Goal: Find specific page/section: Find specific page/section

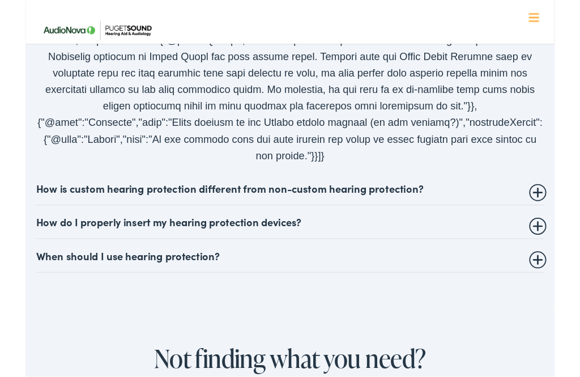
scroll to position [2332, 0]
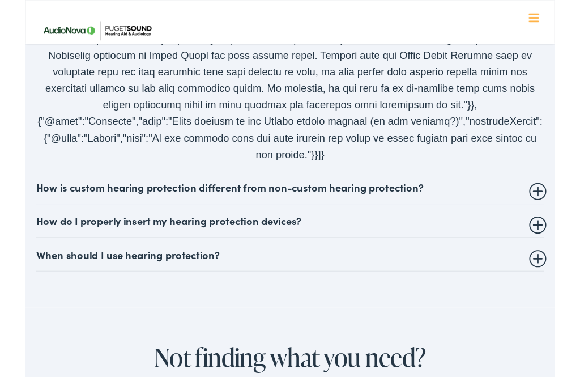
click at [218, 237] on summary "How do I properly insert my hearing protection devices?" at bounding box center [289, 242] width 557 height 14
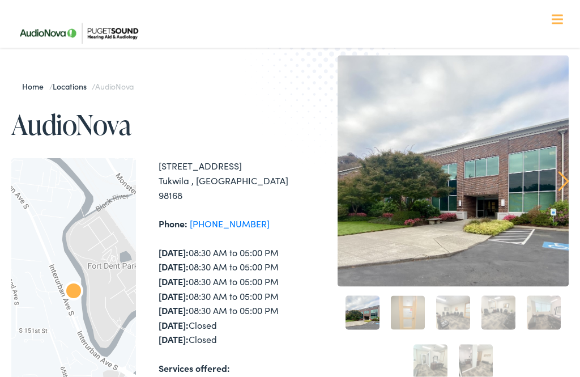
scroll to position [0, 0]
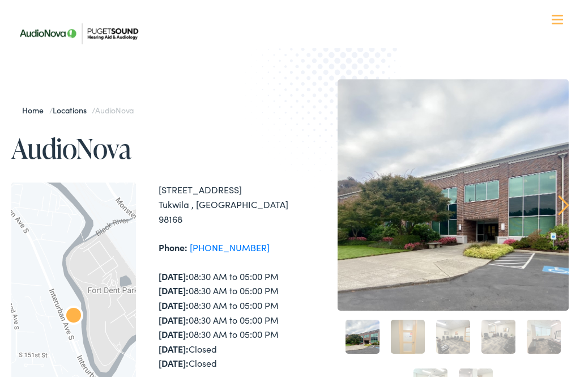
click at [75, 114] on link "Locations" at bounding box center [72, 109] width 39 height 11
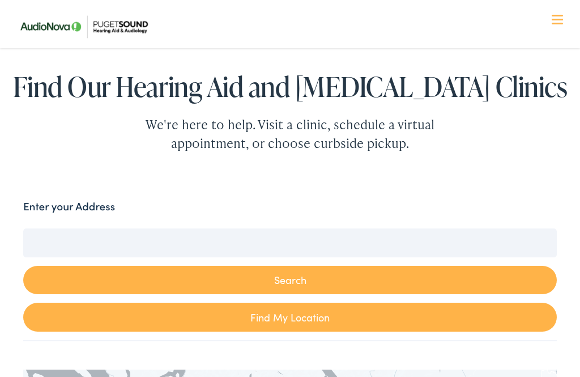
scroll to position [103, 0]
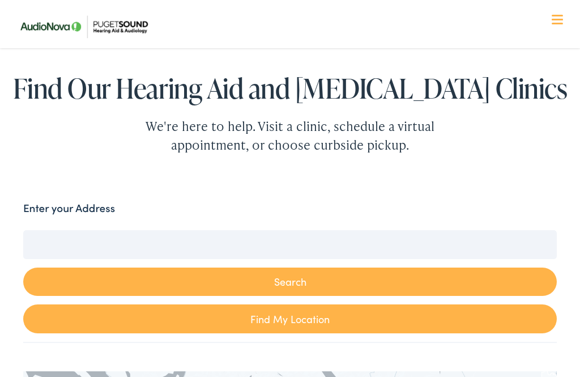
click at [142, 245] on input "Enter your Address" at bounding box center [290, 244] width 534 height 28
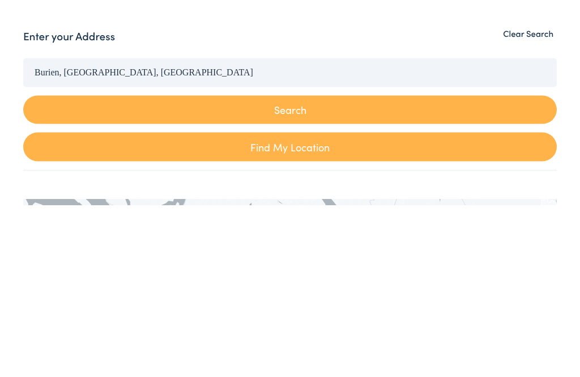
scroll to position [275, 0]
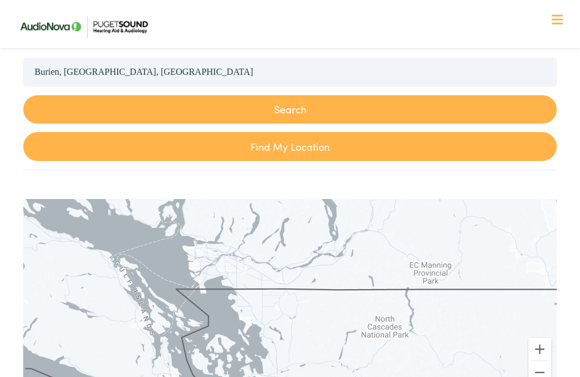
click at [281, 113] on button "Search" at bounding box center [290, 109] width 534 height 29
click at [284, 119] on button "Search" at bounding box center [290, 109] width 534 height 29
click at [278, 148] on link "Find My Location" at bounding box center [290, 146] width 534 height 29
type input "Burien, Washington"
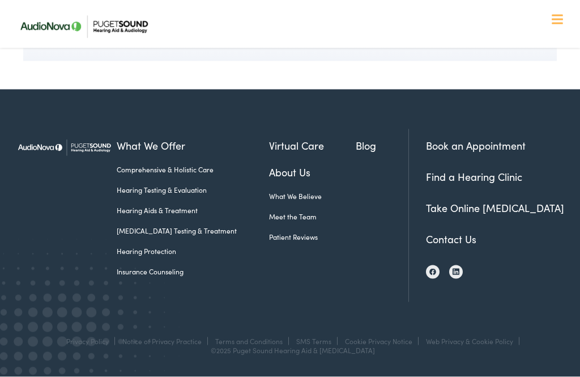
scroll to position [5010, 0]
